Goal: Information Seeking & Learning: Learn about a topic

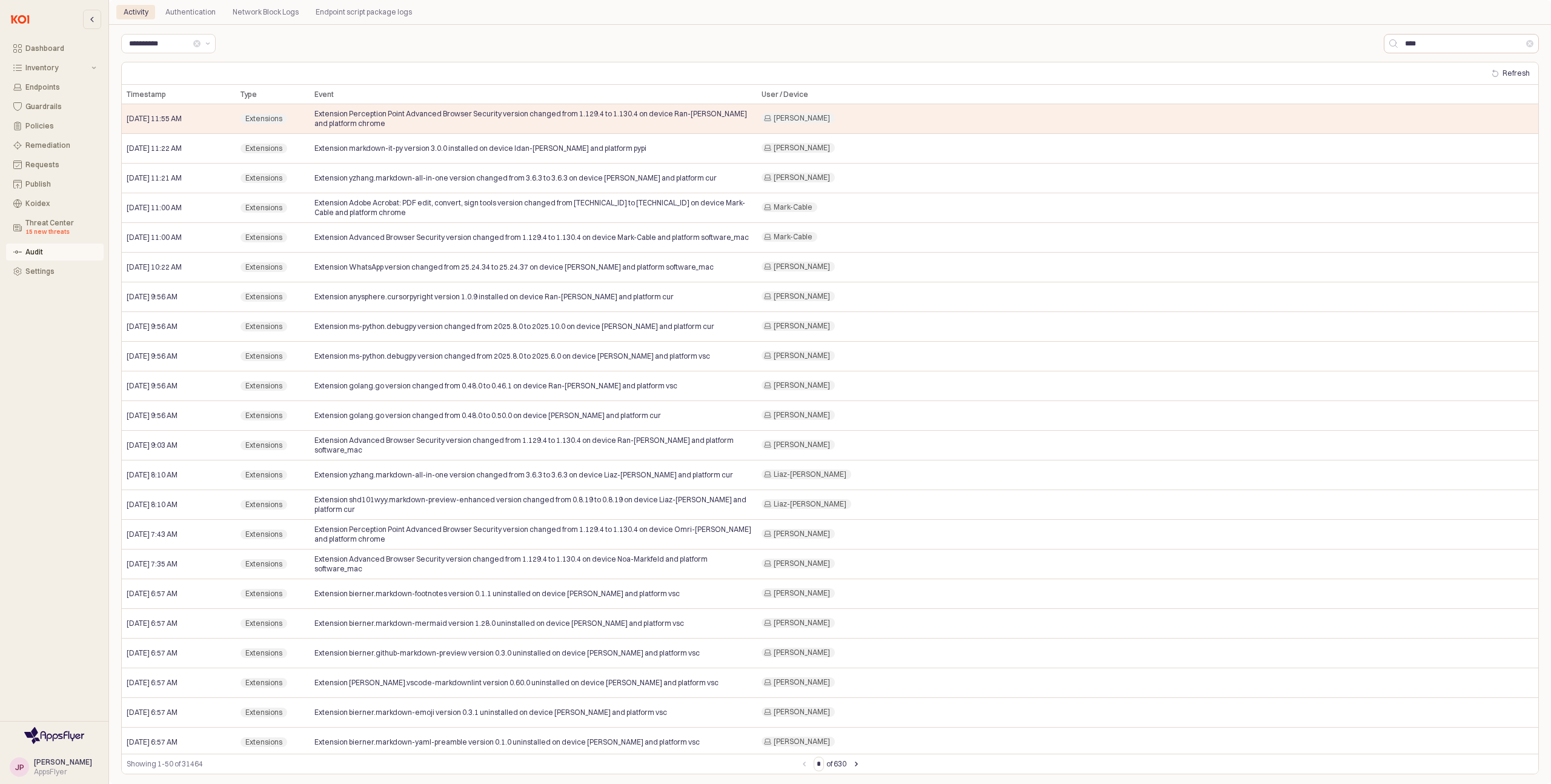
click at [45, 248] on div "Audit" at bounding box center [61, 252] width 71 height 8
click at [193, 46] on button "Clear" at bounding box center [197, 44] width 7 height 7
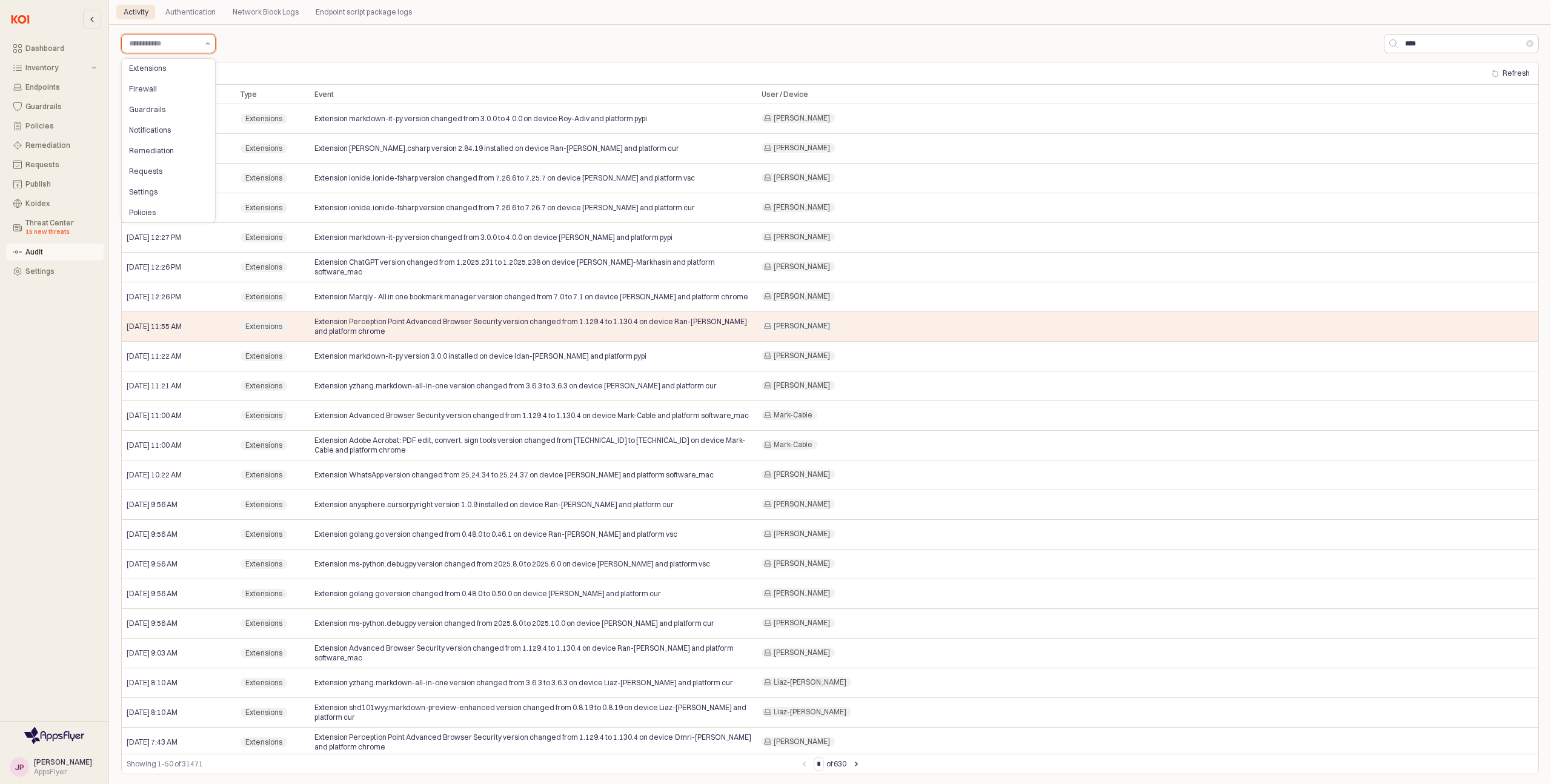
click at [208, 48] on button "Show suggestions" at bounding box center [207, 44] width 14 height 18
click at [161, 151] on div "Remediation" at bounding box center [164, 151] width 72 height 10
type input "**********"
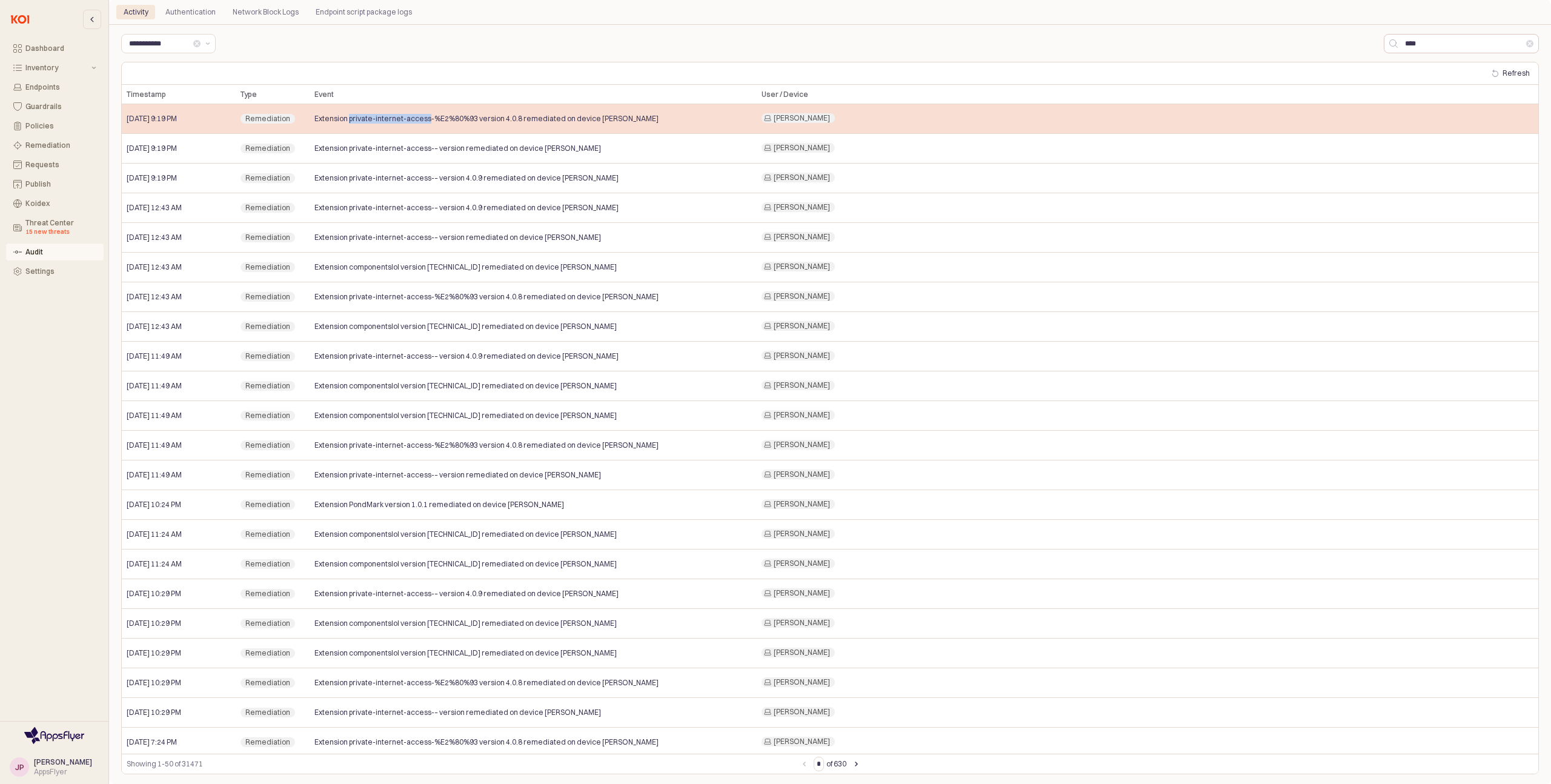
drag, startPoint x: 349, startPoint y: 120, endPoint x: 427, endPoint y: 123, distance: 78.1
click at [427, 123] on span "Extension private-internet-access-%E2%80%93 version 4.0.8 remediated on device …" at bounding box center [486, 119] width 344 height 10
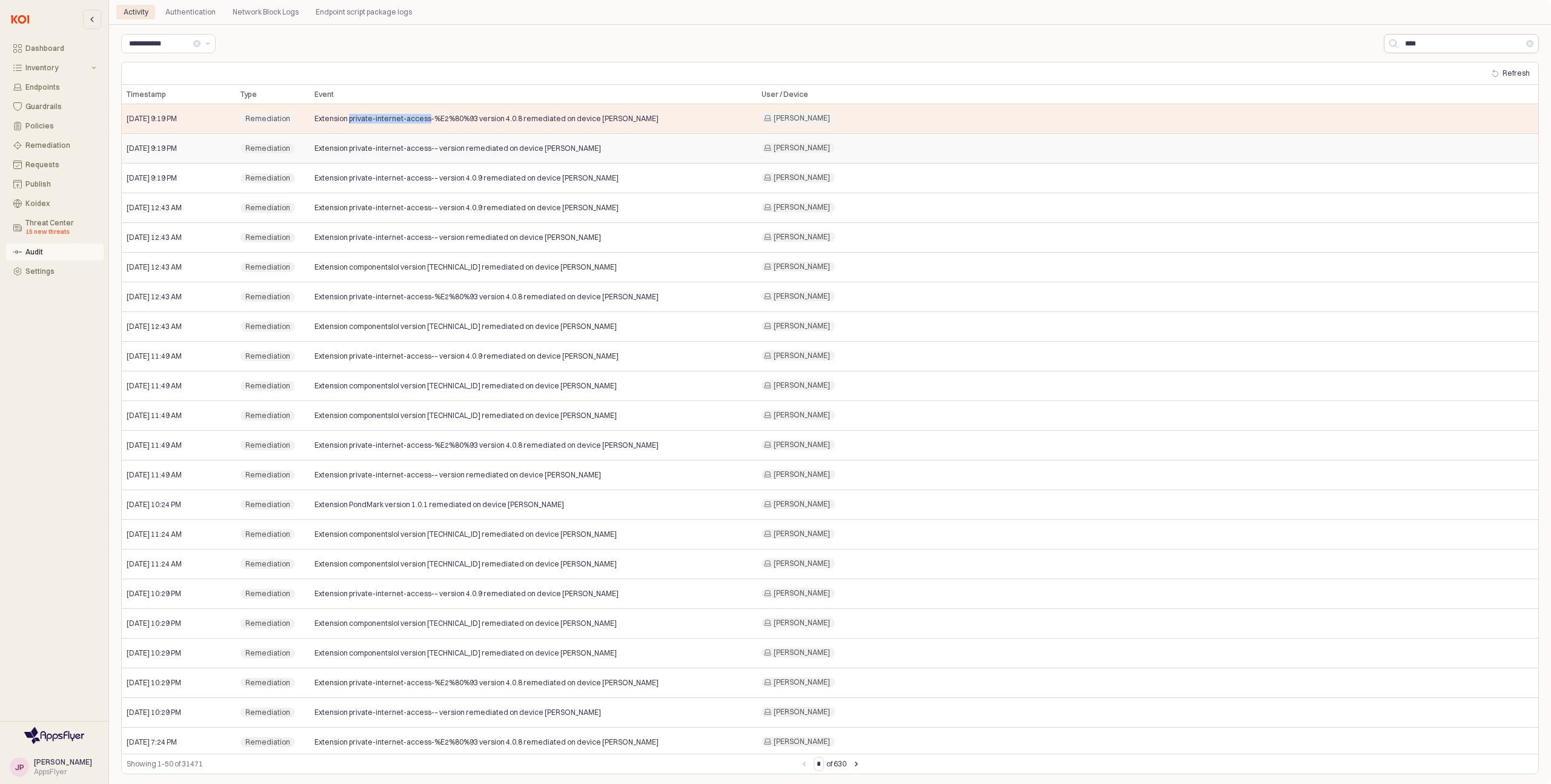
copy span "private-internet-access"
click at [46, 208] on button "Koidex" at bounding box center [54, 203] width 97 height 17
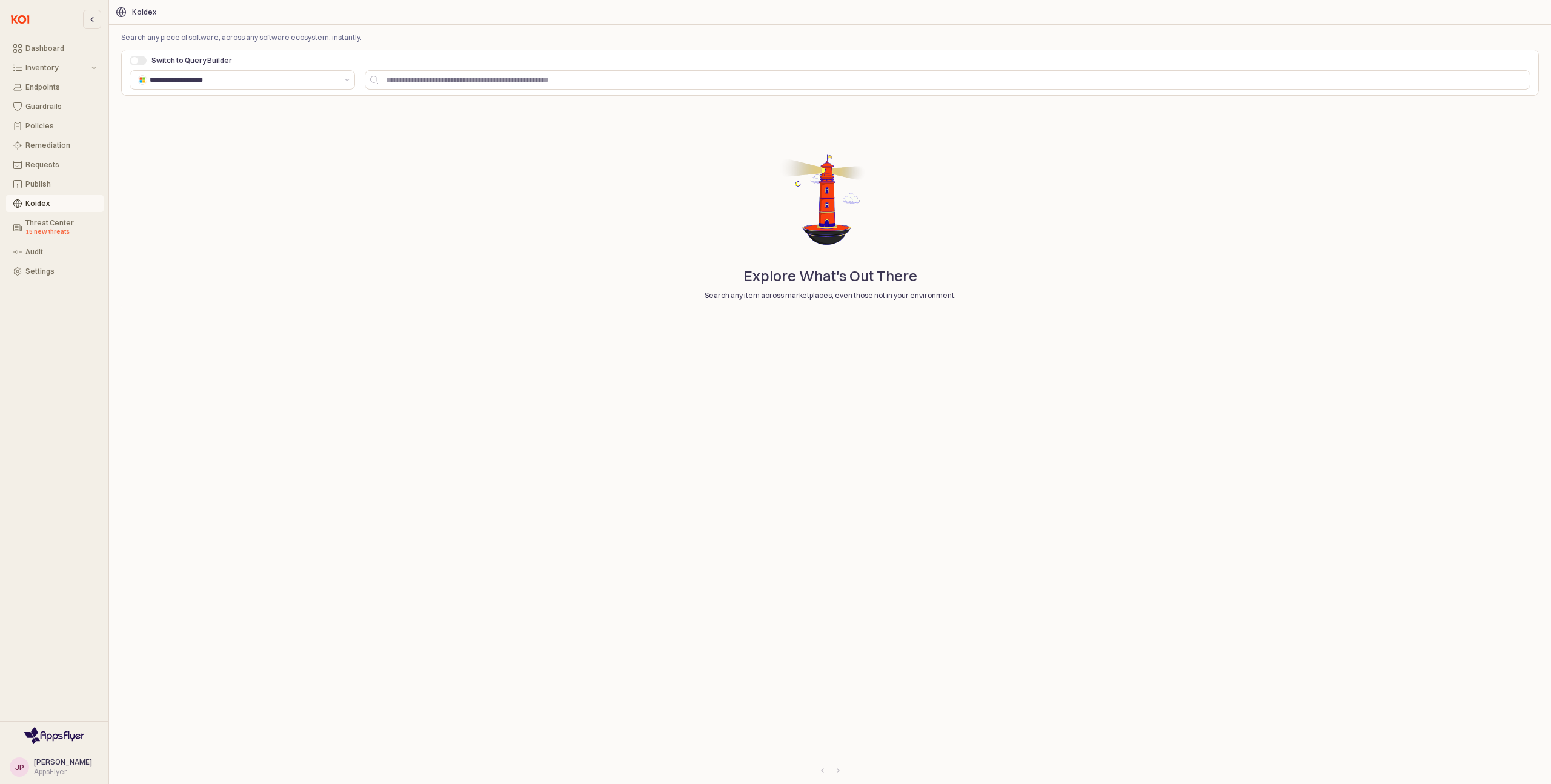
click at [151, 57] on div "Switch to Query Builder" at bounding box center [300, 61] width 343 height 10
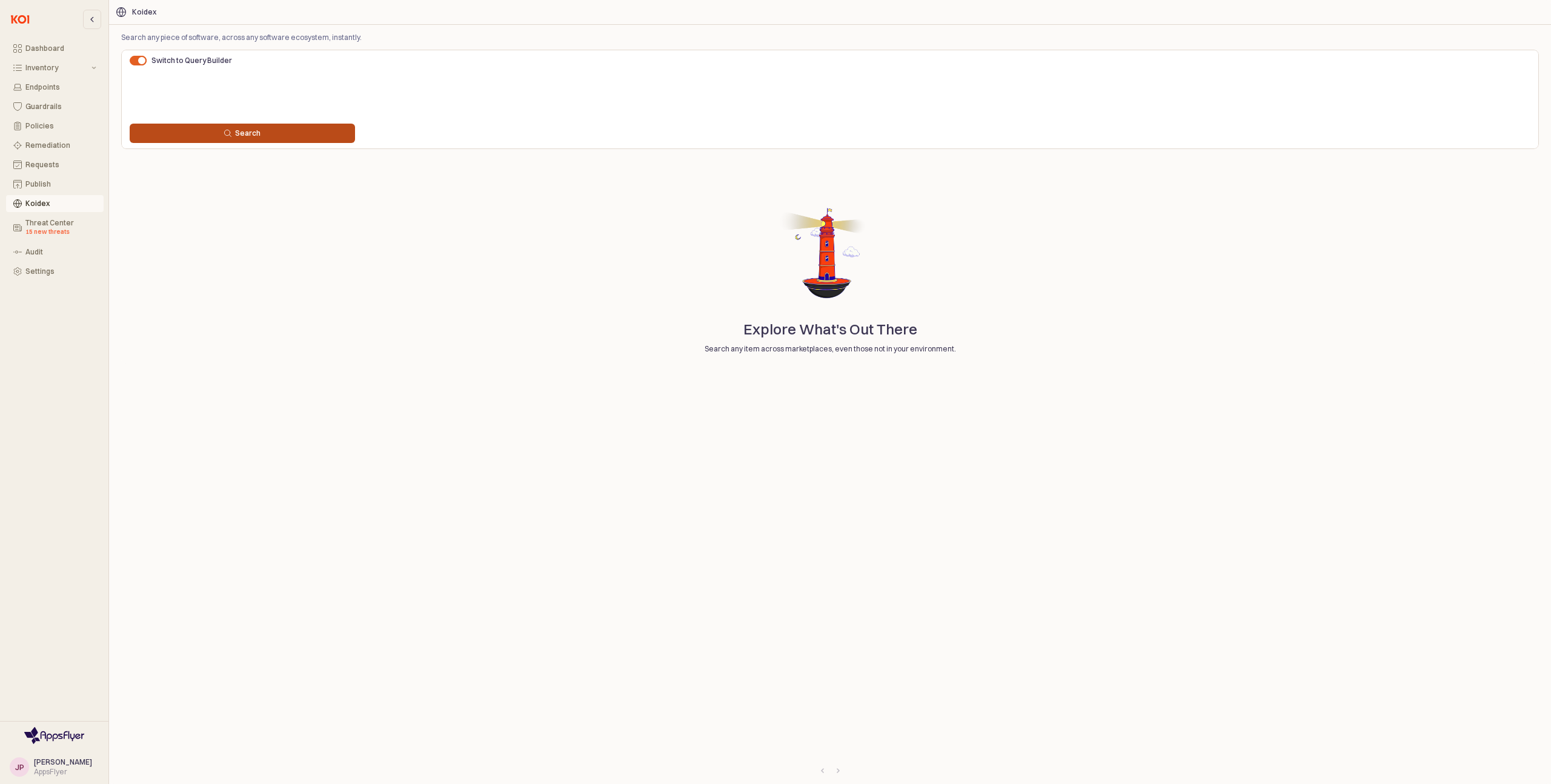
click at [317, 136] on div "Search" at bounding box center [242, 134] width 215 height 10
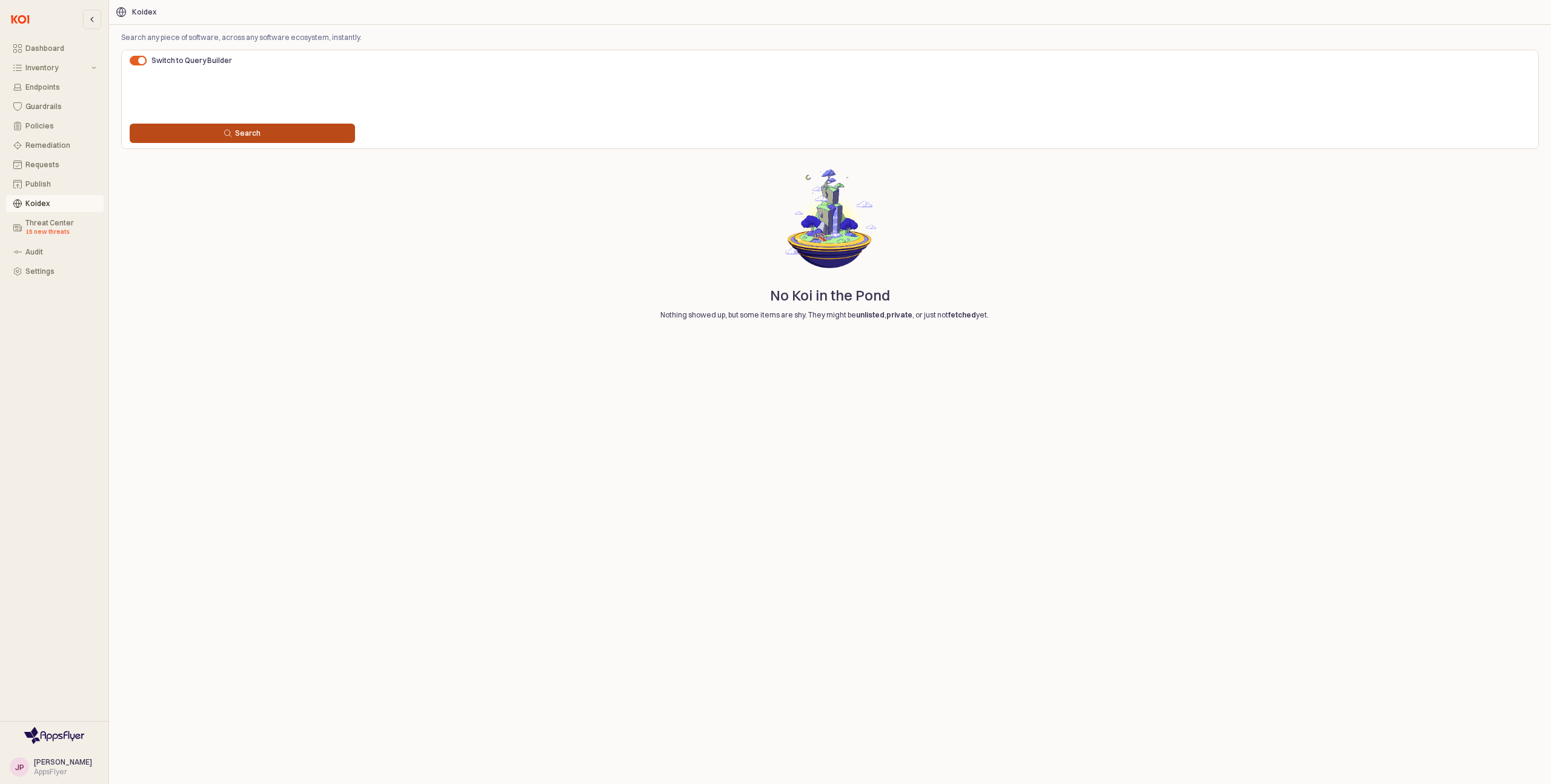
click at [279, 125] on button "Search" at bounding box center [242, 133] width 225 height 19
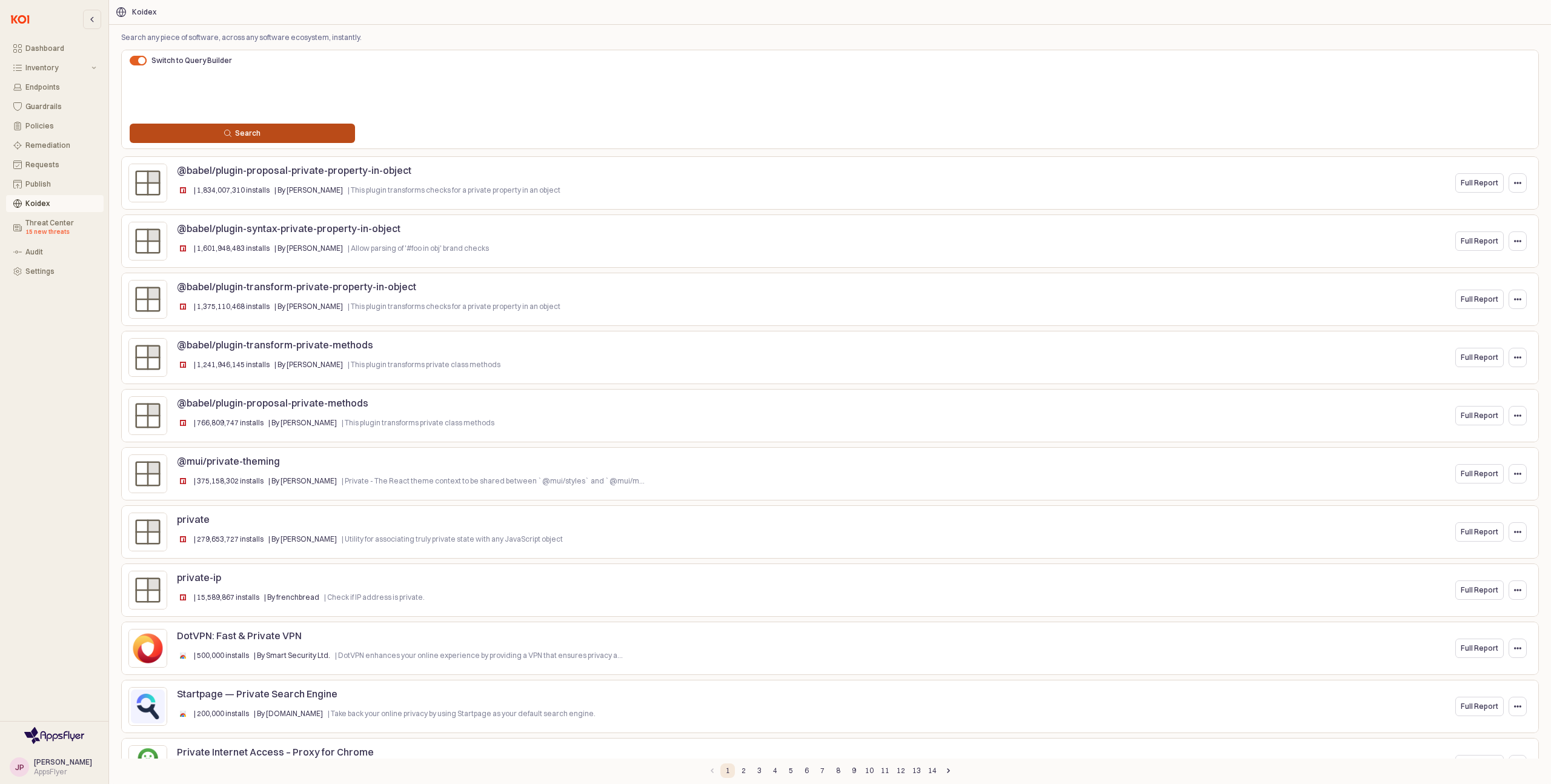
click at [287, 133] on div "Search" at bounding box center [242, 134] width 215 height 10
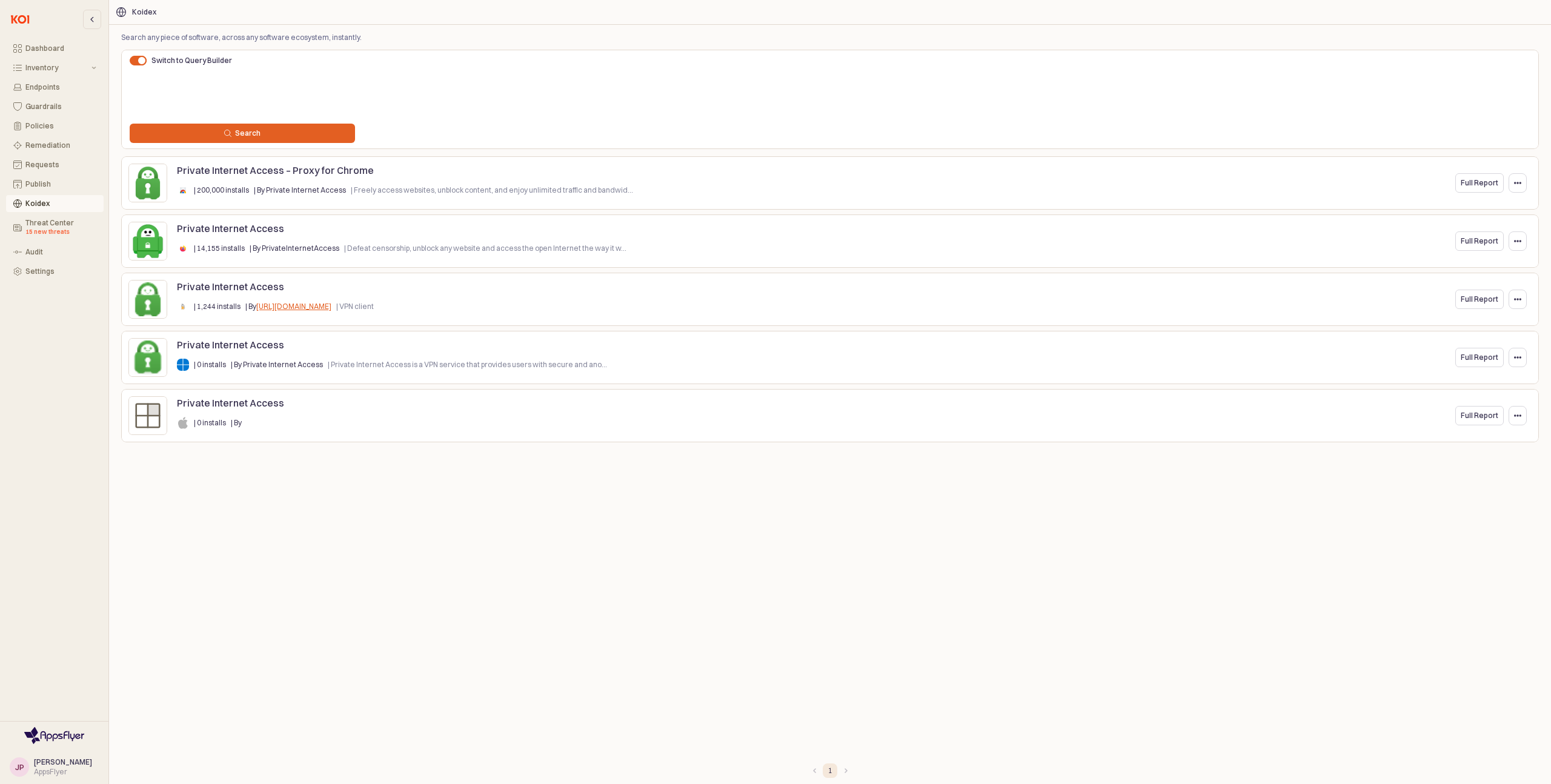
click at [1417, 185] on div "Private Internet Access – Proxy for Chrome | 200,000 installs | By Private Inte…" at bounding box center [809, 183] width 1264 height 39
click at [1516, 185] on button "App Frame" at bounding box center [1518, 183] width 18 height 19
click at [1482, 187] on p "Full Report" at bounding box center [1479, 183] width 37 height 10
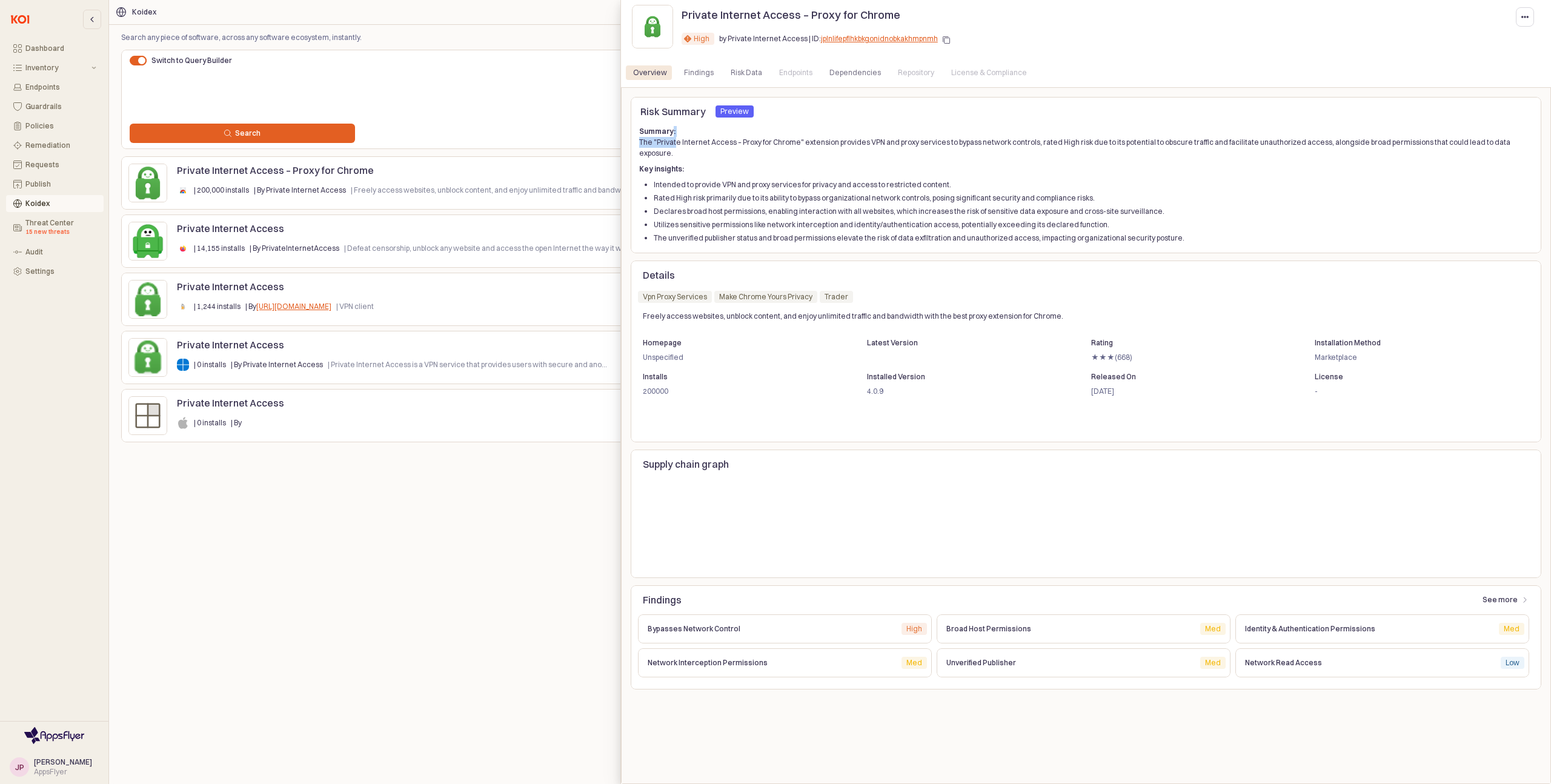
drag, startPoint x: 673, startPoint y: 138, endPoint x: 666, endPoint y: 135, distance: 7.6
click at [669, 134] on p "Summary: The "Private Internet Access – Proxy for Chrome" extension provides VP…" at bounding box center [1086, 142] width 894 height 33
click at [580, 112] on div at bounding box center [775, 392] width 1551 height 784
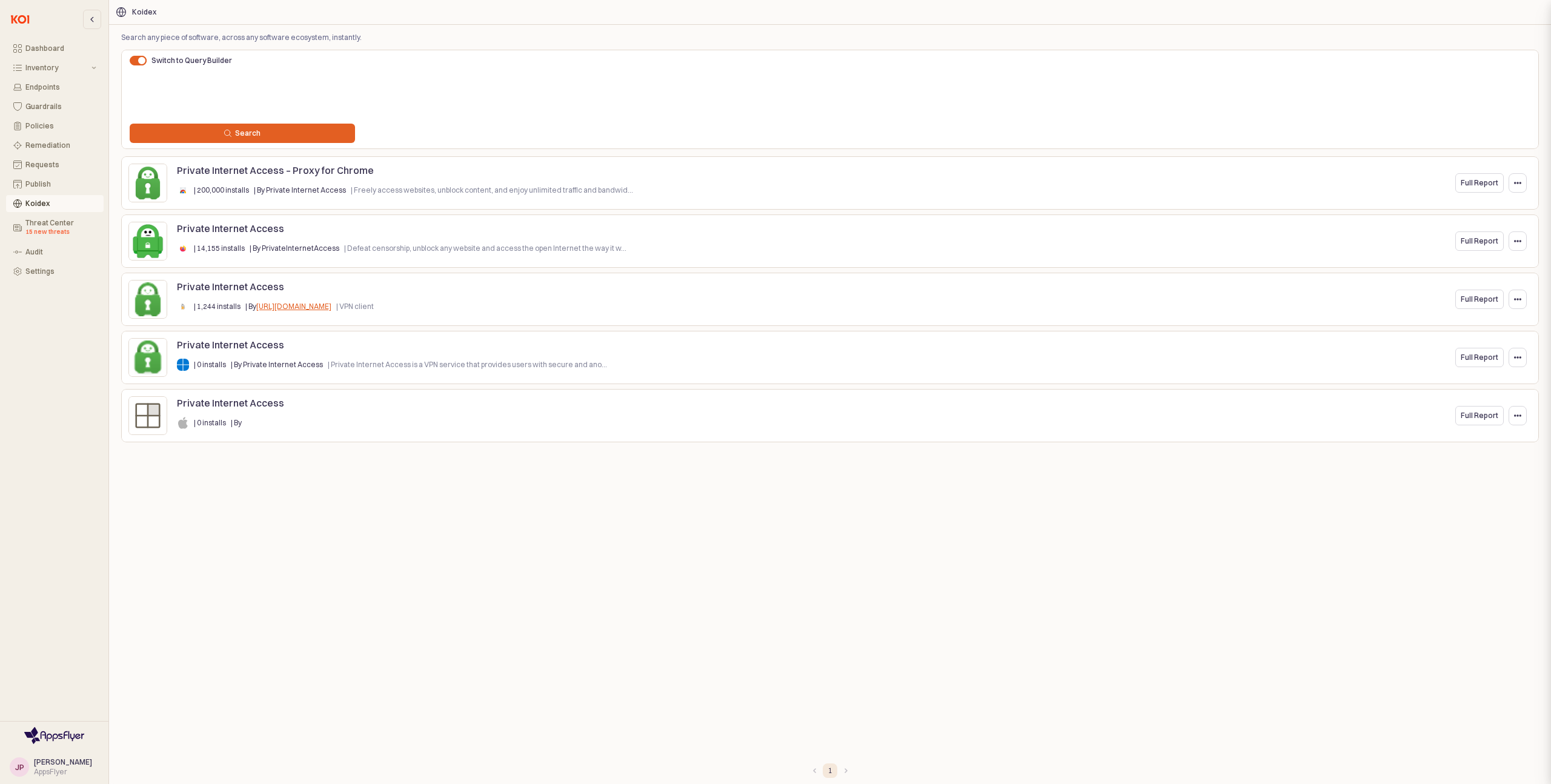
click at [580, 110] on div at bounding box center [775, 392] width 1551 height 784
click at [1473, 187] on p "Full Report" at bounding box center [1479, 183] width 37 height 10
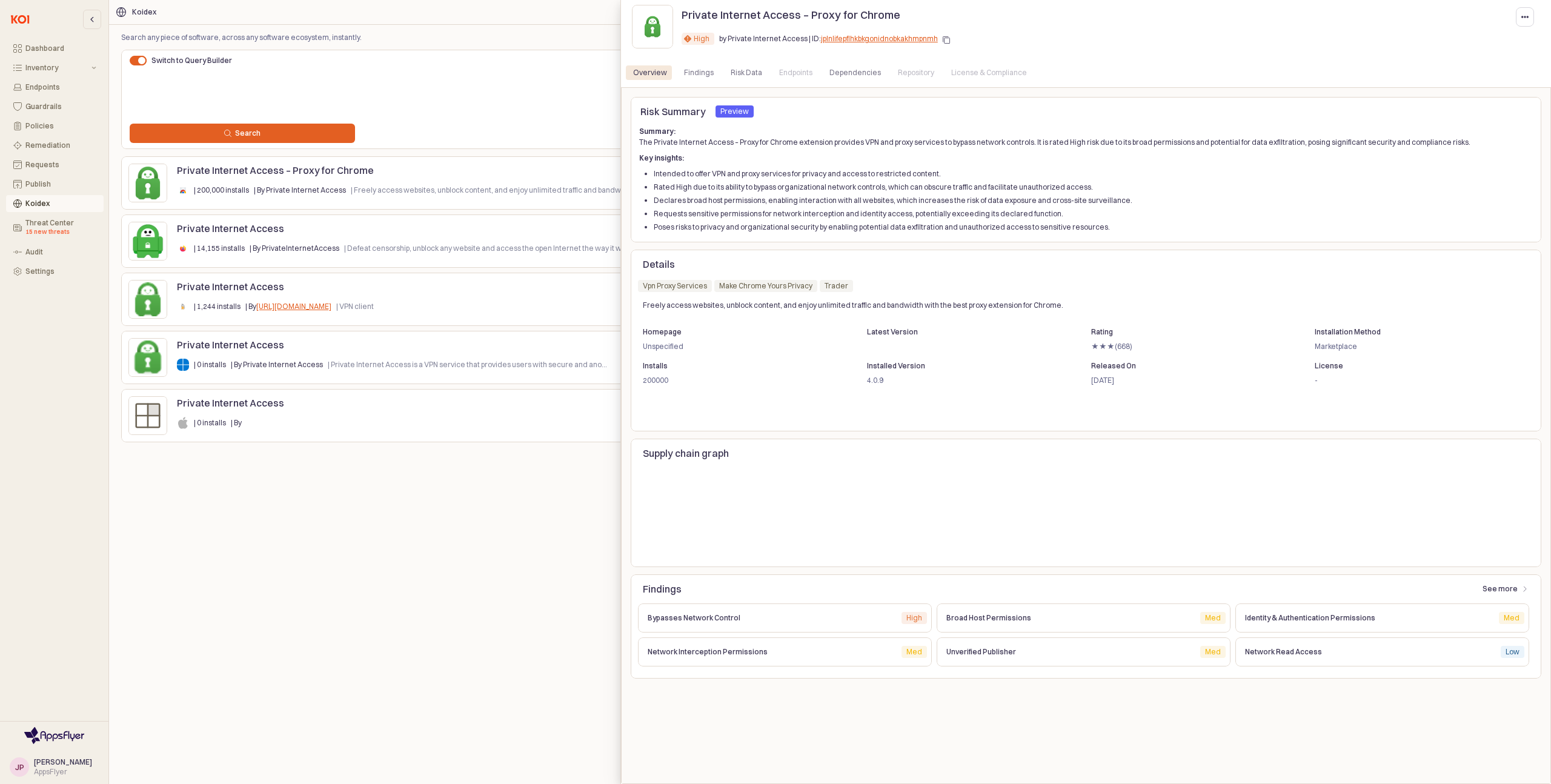
click at [569, 17] on div at bounding box center [775, 392] width 1551 height 784
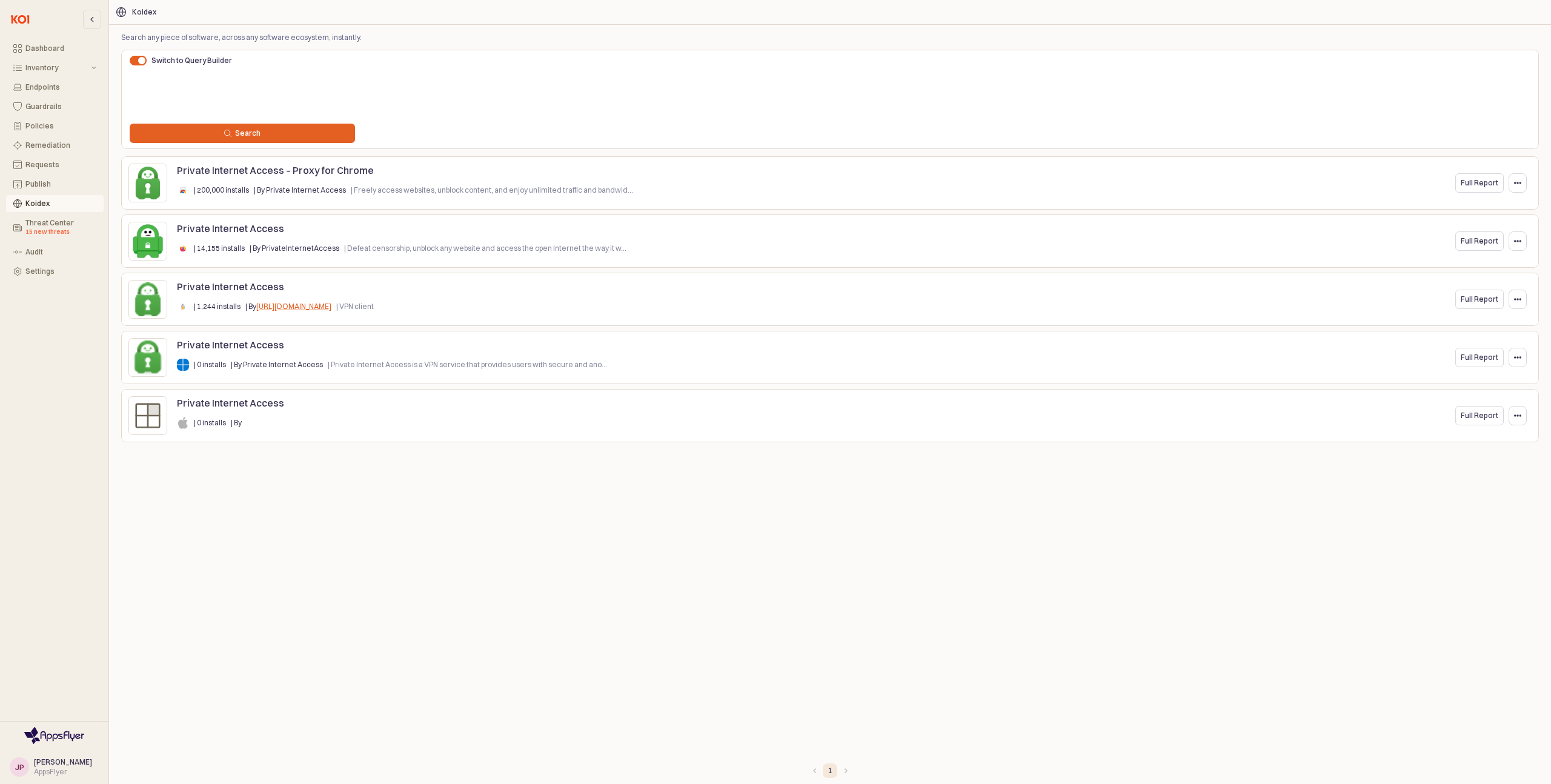
click at [330, 179] on div "| 200,000 installs | By Private Internet Access | Freely access websites, unblo…" at bounding box center [407, 191] width 461 height 25
click at [1478, 183] on p "Full Report" at bounding box center [1479, 183] width 37 height 10
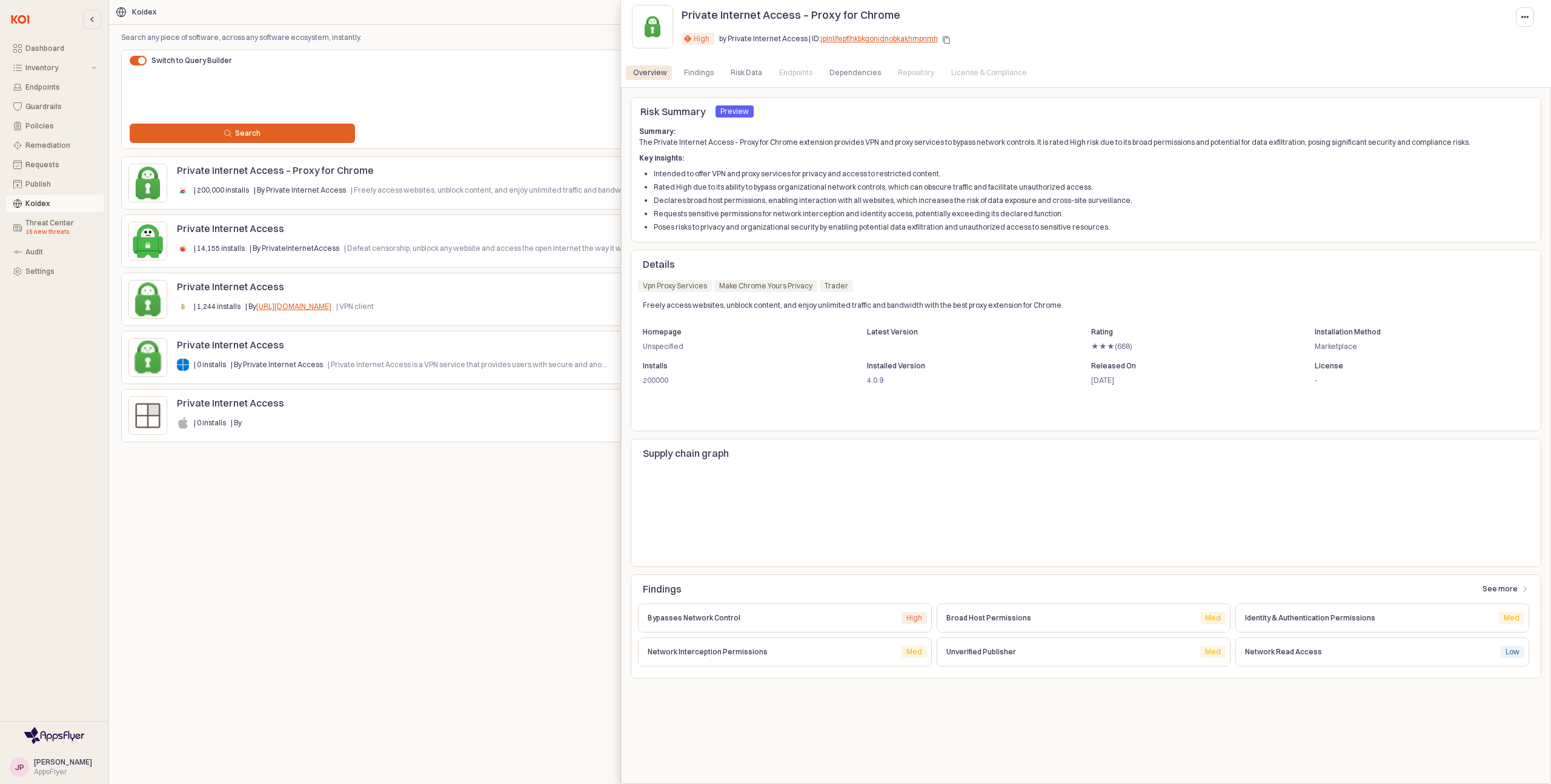
click at [531, 84] on div at bounding box center [775, 392] width 1551 height 784
